Goal: Information Seeking & Learning: Learn about a topic

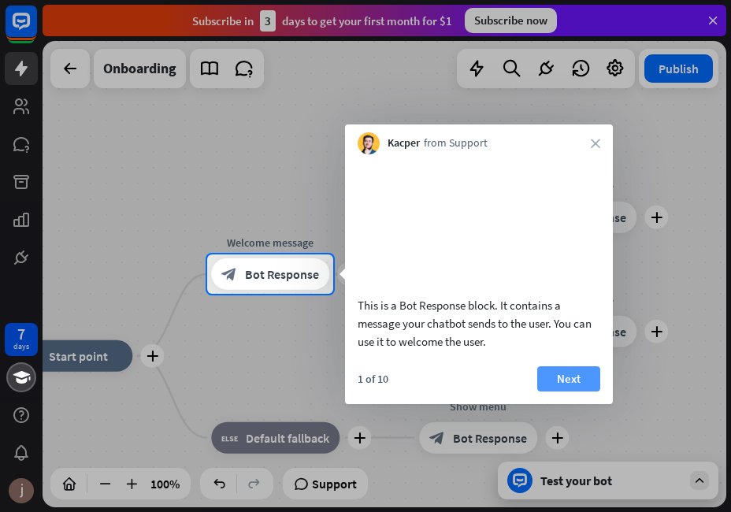
click at [565, 392] on button "Next" at bounding box center [568, 378] width 63 height 25
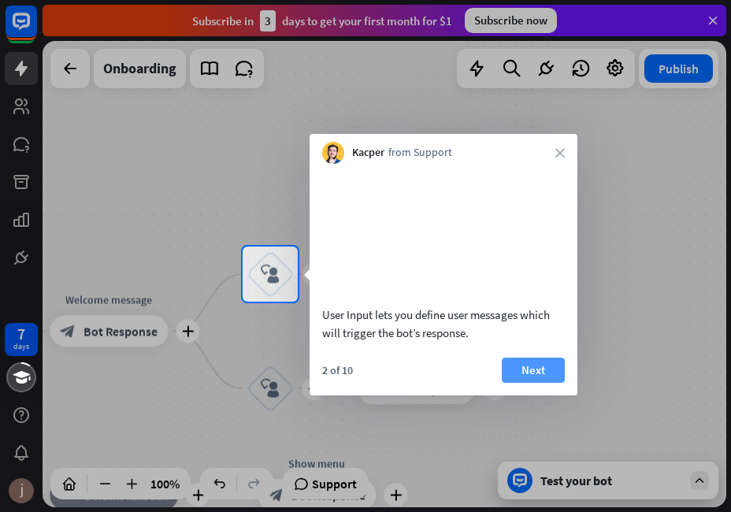
click at [540, 383] on button "Next" at bounding box center [533, 370] width 63 height 25
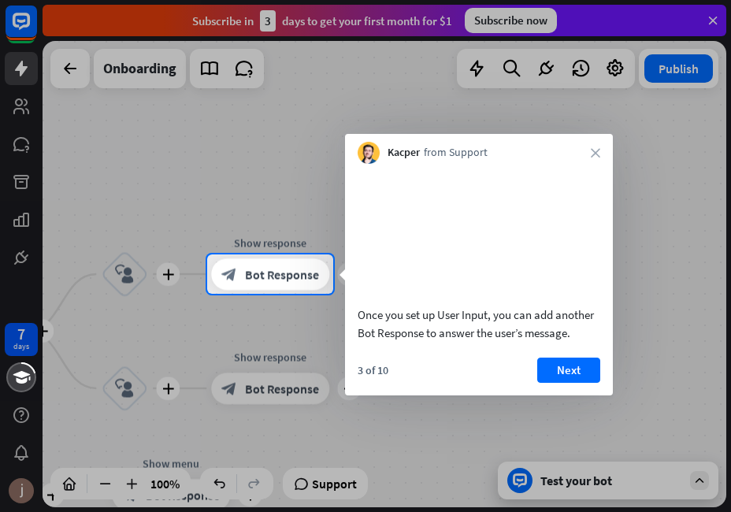
click at [426, 288] on video at bounding box center [479, 232] width 243 height 121
click at [566, 383] on button "Next" at bounding box center [568, 370] width 63 height 25
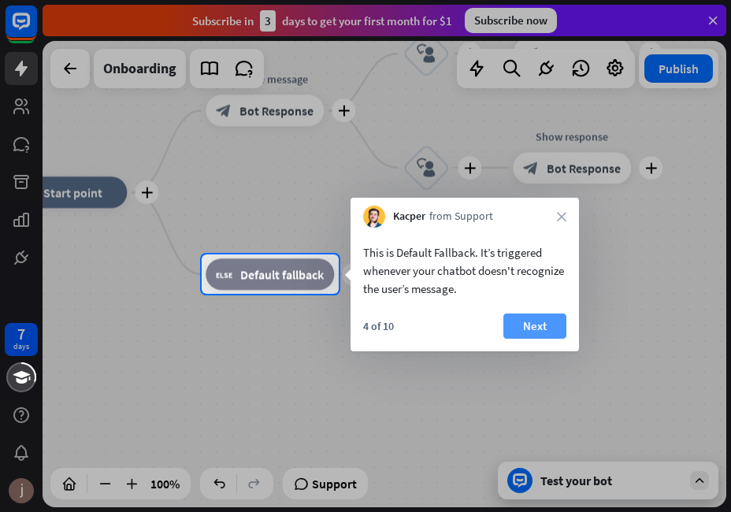
click at [530, 332] on button "Next" at bounding box center [534, 326] width 63 height 25
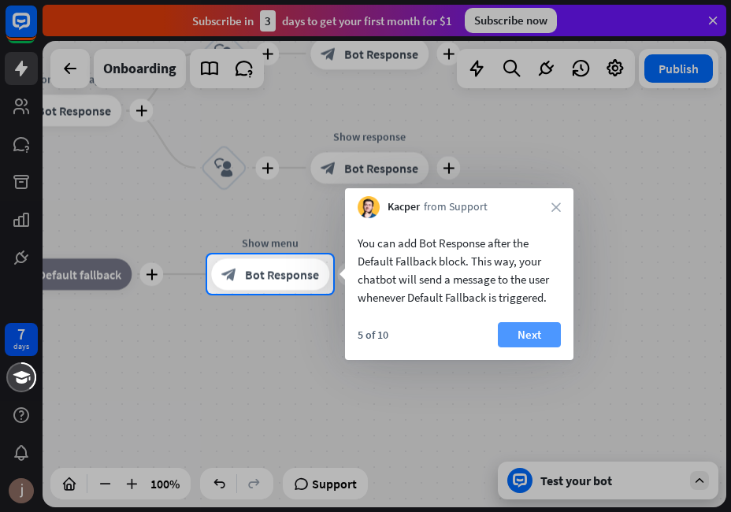
click at [508, 332] on button "Next" at bounding box center [529, 334] width 63 height 25
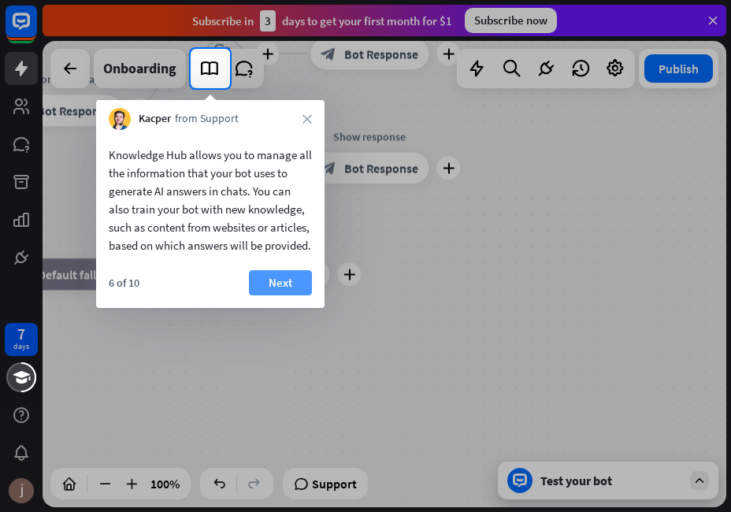
click at [295, 295] on button "Next" at bounding box center [280, 282] width 63 height 25
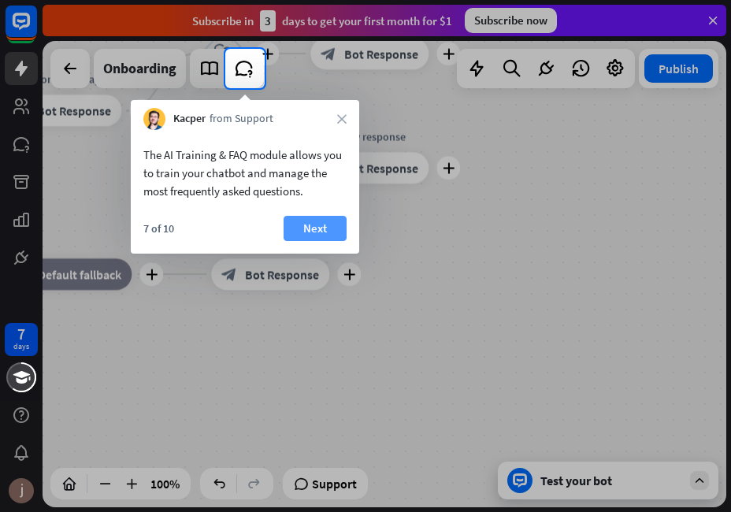
click at [336, 219] on button "Next" at bounding box center [315, 228] width 63 height 25
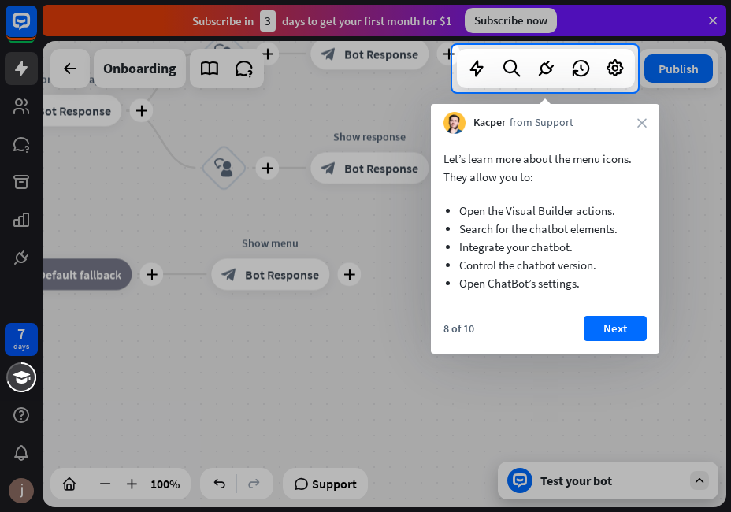
drag, startPoint x: 595, startPoint y: 321, endPoint x: 604, endPoint y: 325, distance: 9.5
click at [597, 322] on button "Next" at bounding box center [615, 328] width 63 height 25
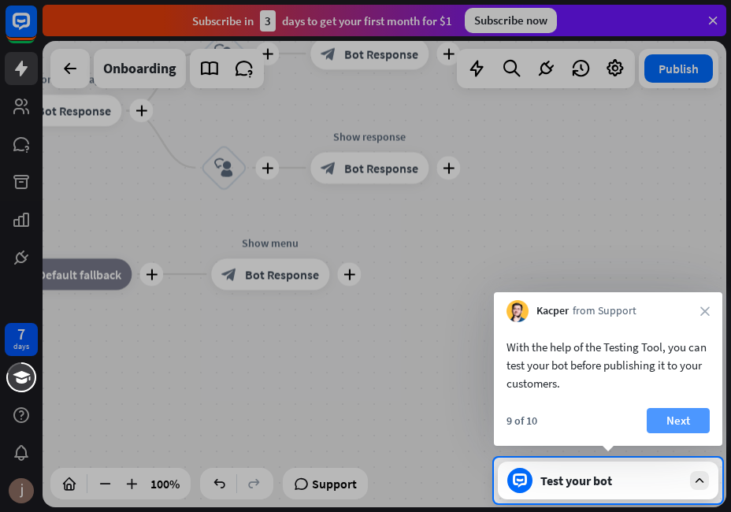
click at [692, 416] on button "Next" at bounding box center [678, 420] width 63 height 25
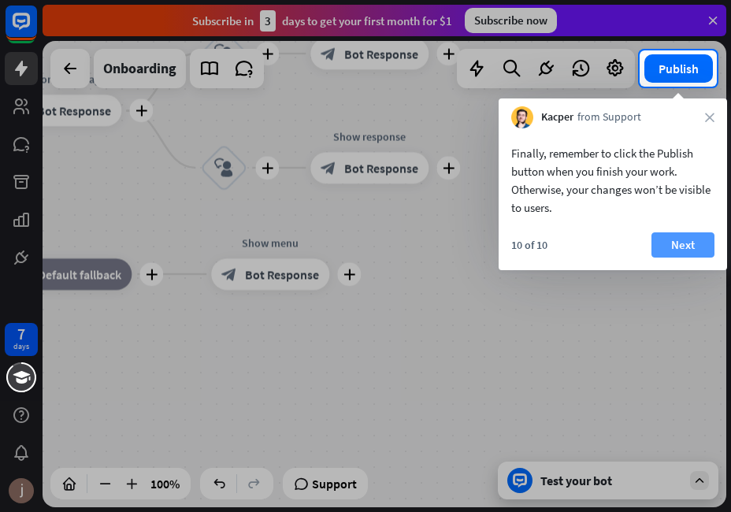
click at [675, 253] on button "Next" at bounding box center [683, 244] width 63 height 25
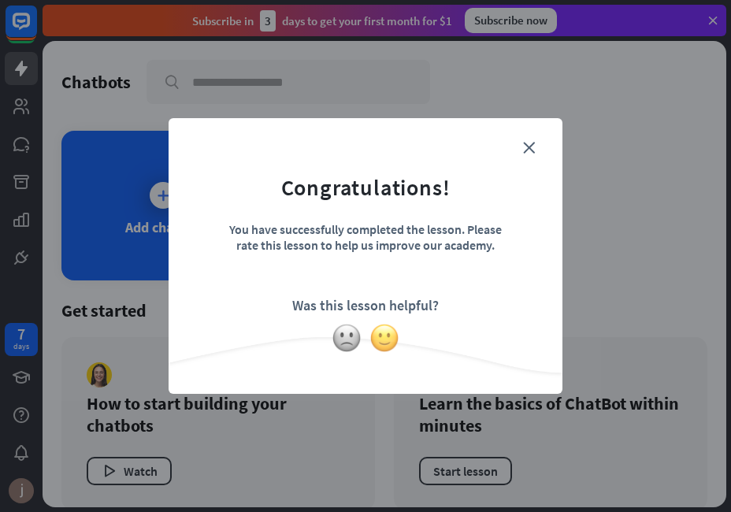
click at [388, 339] on img at bounding box center [385, 338] width 30 height 30
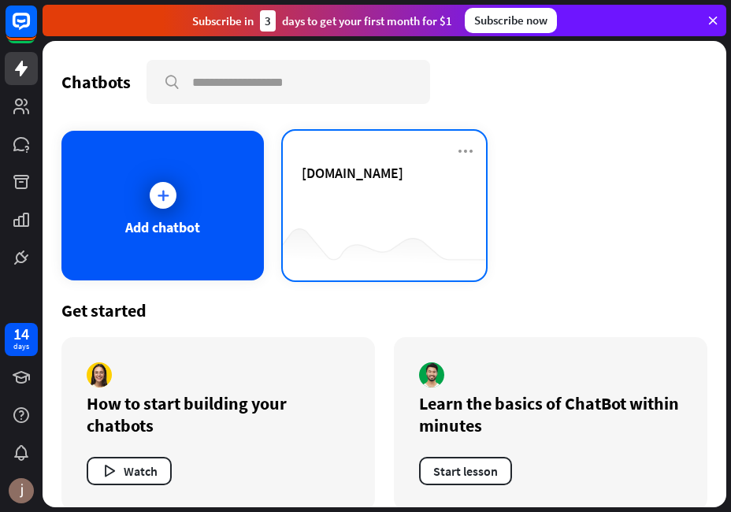
click at [328, 185] on div "[DOMAIN_NAME]" at bounding box center [384, 191] width 165 height 55
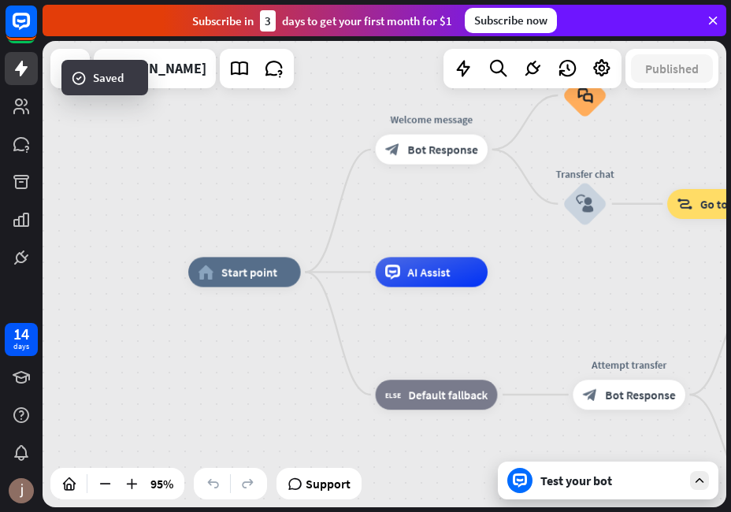
click at [527, 488] on div at bounding box center [519, 480] width 25 height 25
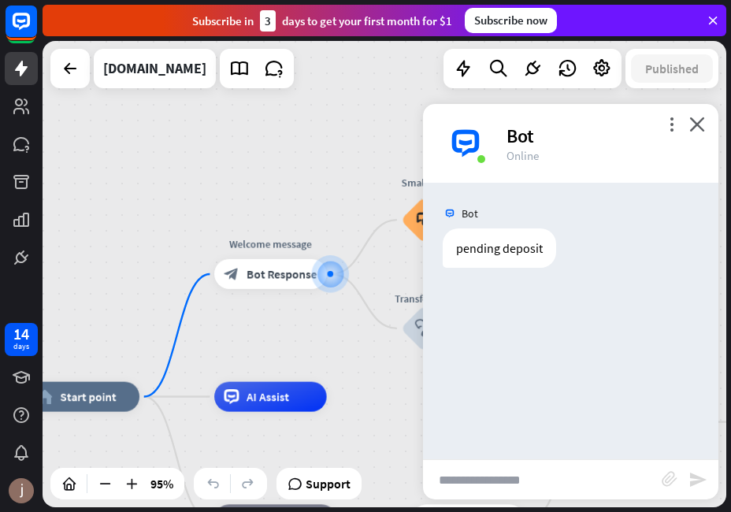
click at [498, 482] on input "text" at bounding box center [542, 479] width 239 height 39
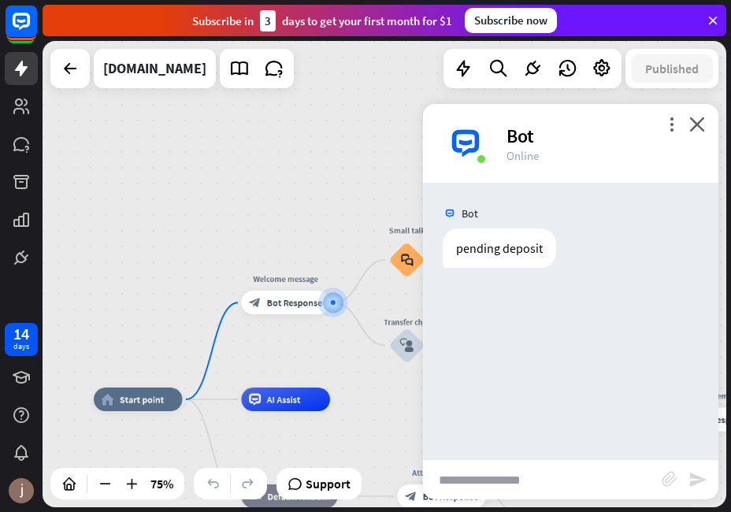
click at [551, 486] on input "text" at bounding box center [542, 479] width 239 height 39
click at [147, 66] on div "[DOMAIN_NAME]" at bounding box center [154, 68] width 103 height 39
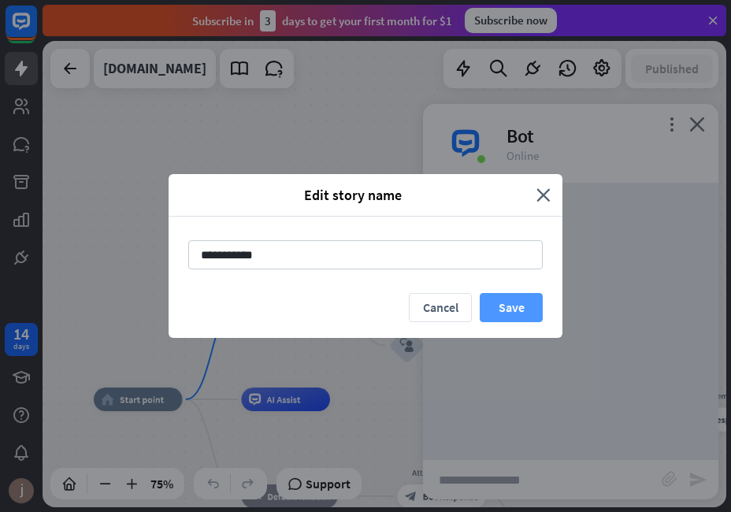
drag, startPoint x: 522, startPoint y: 321, endPoint x: 524, endPoint y: 313, distance: 8.0
click at [523, 321] on button "Save" at bounding box center [511, 307] width 63 height 29
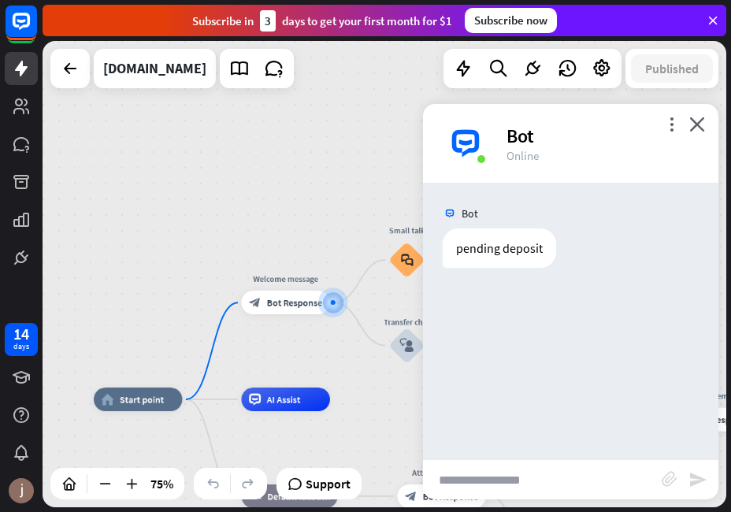
click at [379, 214] on div "home_2 Start point Welcome message block_bot_response Bot Response Edit name mo…" at bounding box center [385, 274] width 684 height 466
click at [670, 131] on icon "more_vert" at bounding box center [671, 124] width 15 height 15
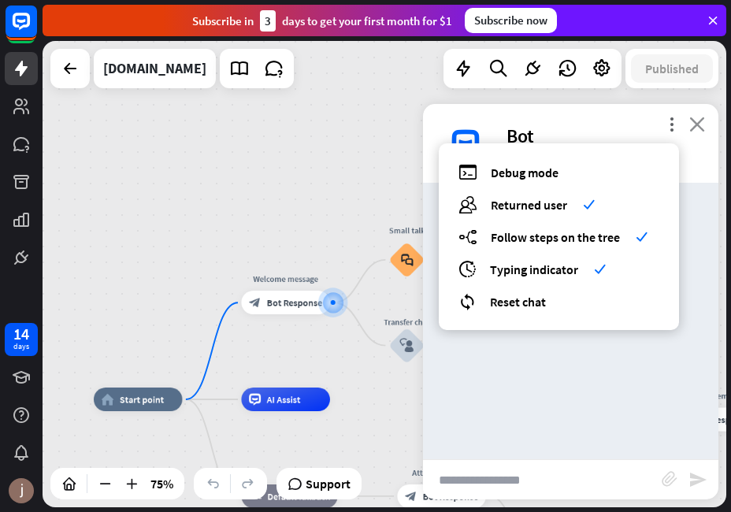
click at [691, 128] on icon "close" at bounding box center [697, 124] width 16 height 15
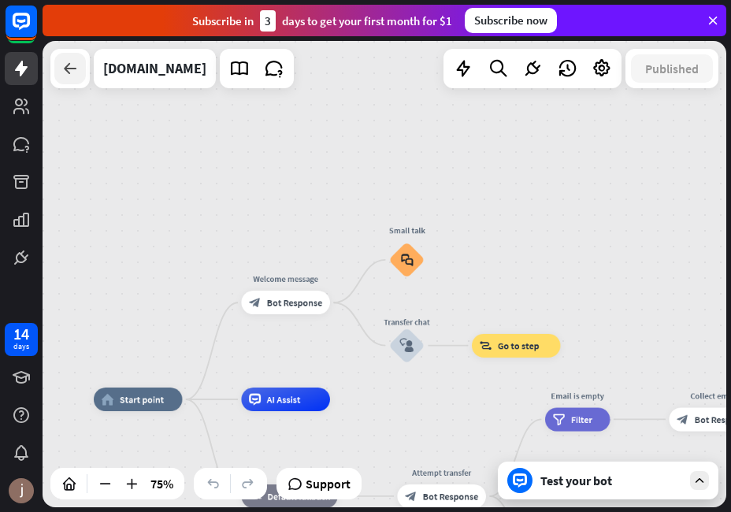
click at [69, 72] on icon at bounding box center [70, 68] width 19 height 19
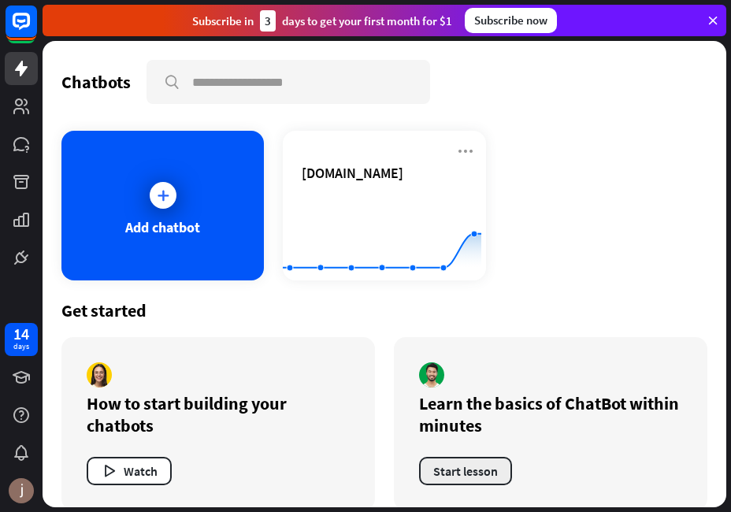
click at [473, 470] on button "Start lesson" at bounding box center [465, 471] width 93 height 28
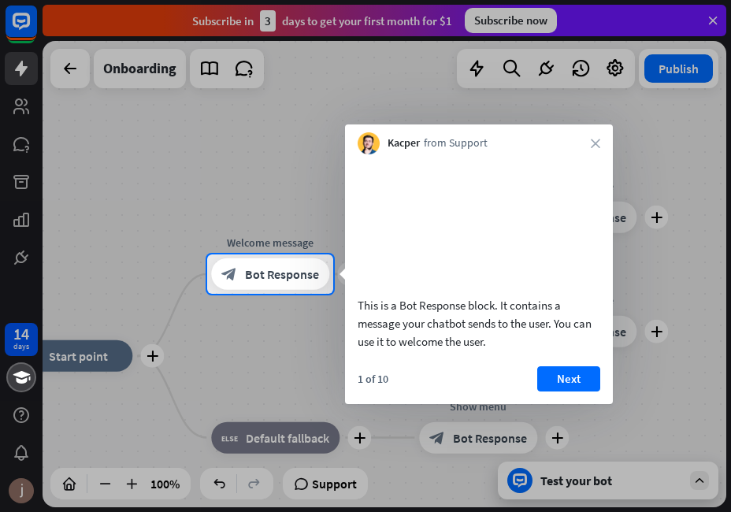
click at [584, 493] on div at bounding box center [365, 403] width 731 height 218
click at [585, 476] on div at bounding box center [365, 403] width 731 height 218
drag, startPoint x: 591, startPoint y: 465, endPoint x: 624, endPoint y: 374, distance: 96.5
click at [609, 448] on div at bounding box center [365, 403] width 731 height 218
click at [562, 392] on button "Next" at bounding box center [568, 378] width 63 height 25
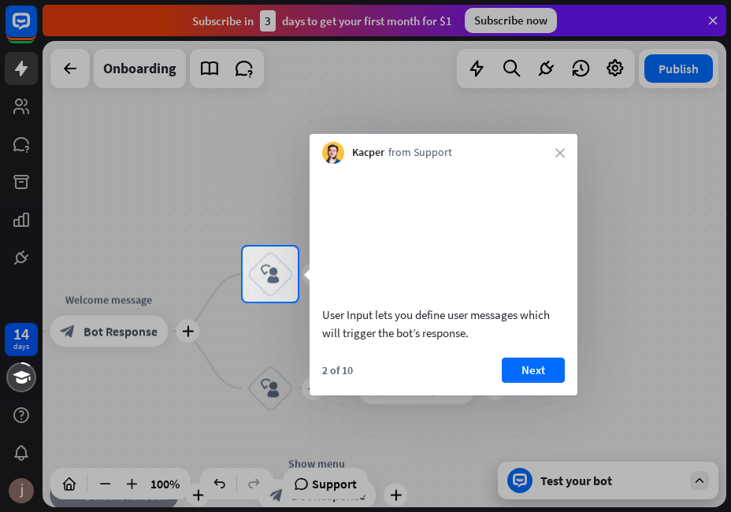
drag, startPoint x: 704, startPoint y: 16, endPoint x: 706, endPoint y: 1, distance: 15.1
click at [704, 13] on div at bounding box center [365, 123] width 731 height 247
